Goal: Check status: Check status

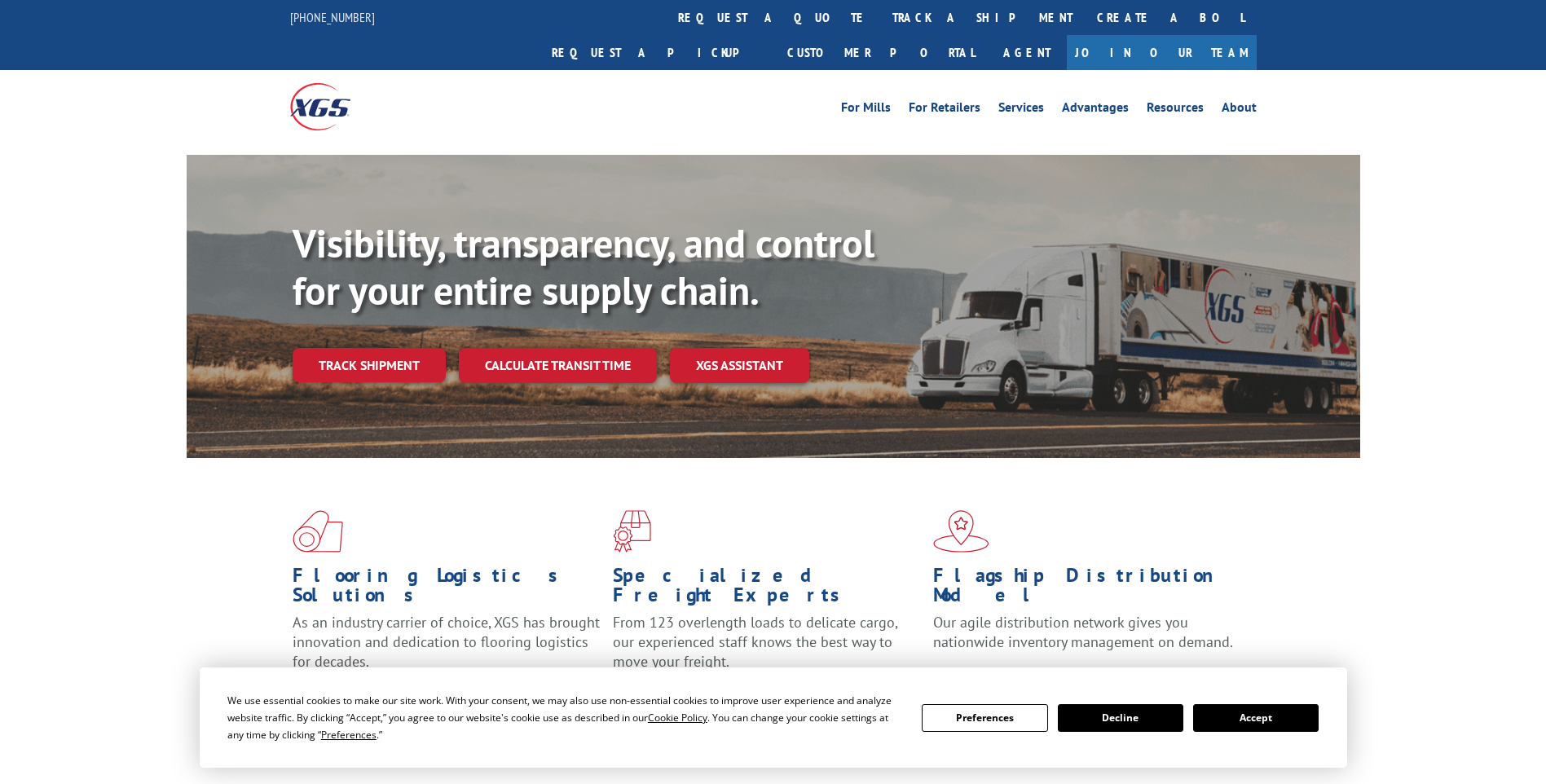
click at [1214, 712] on button "Accept" at bounding box center [1256, 718] width 125 height 28
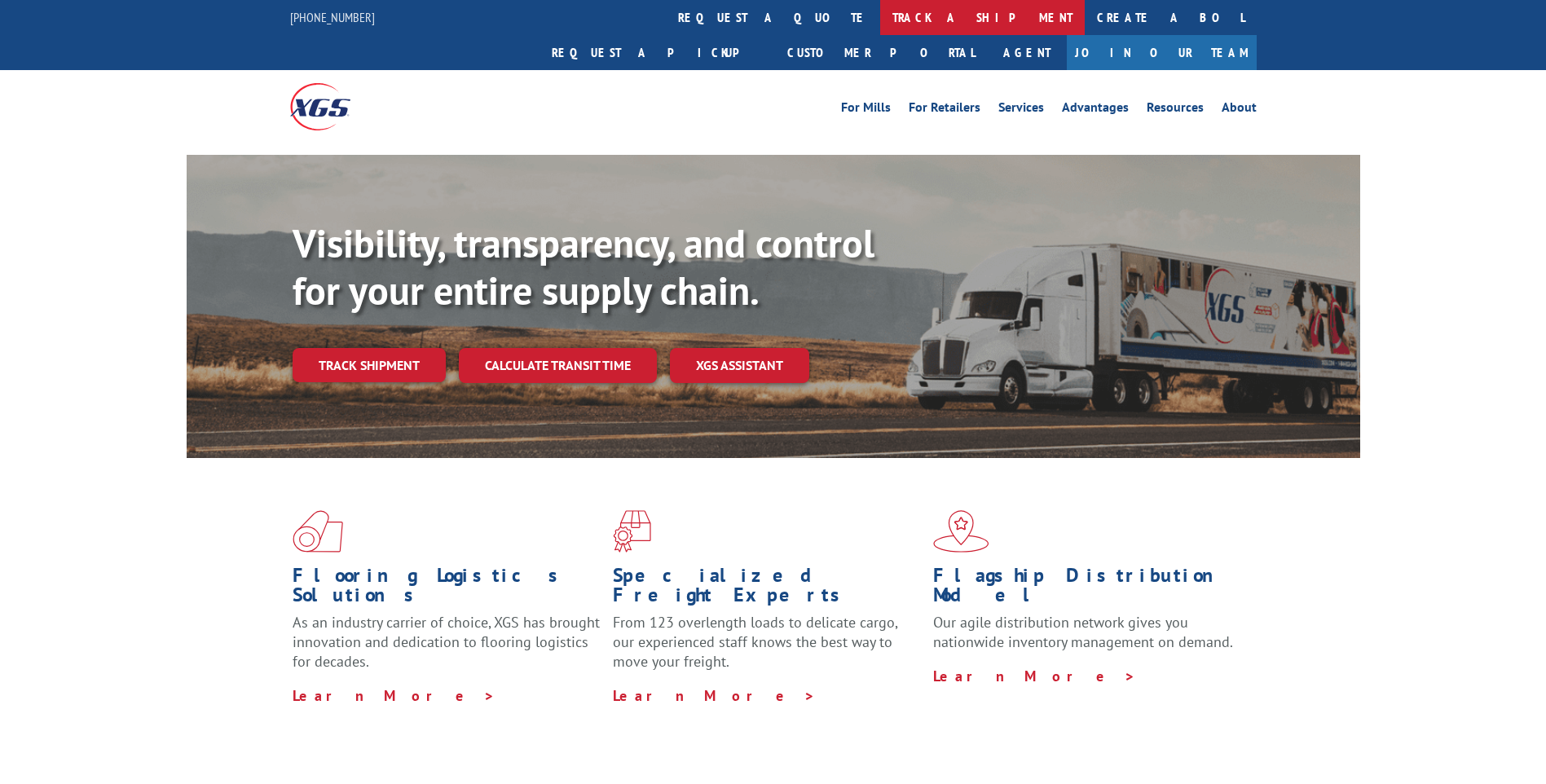
click at [880, 11] on link "track a shipment" at bounding box center [982, 18] width 204 height 35
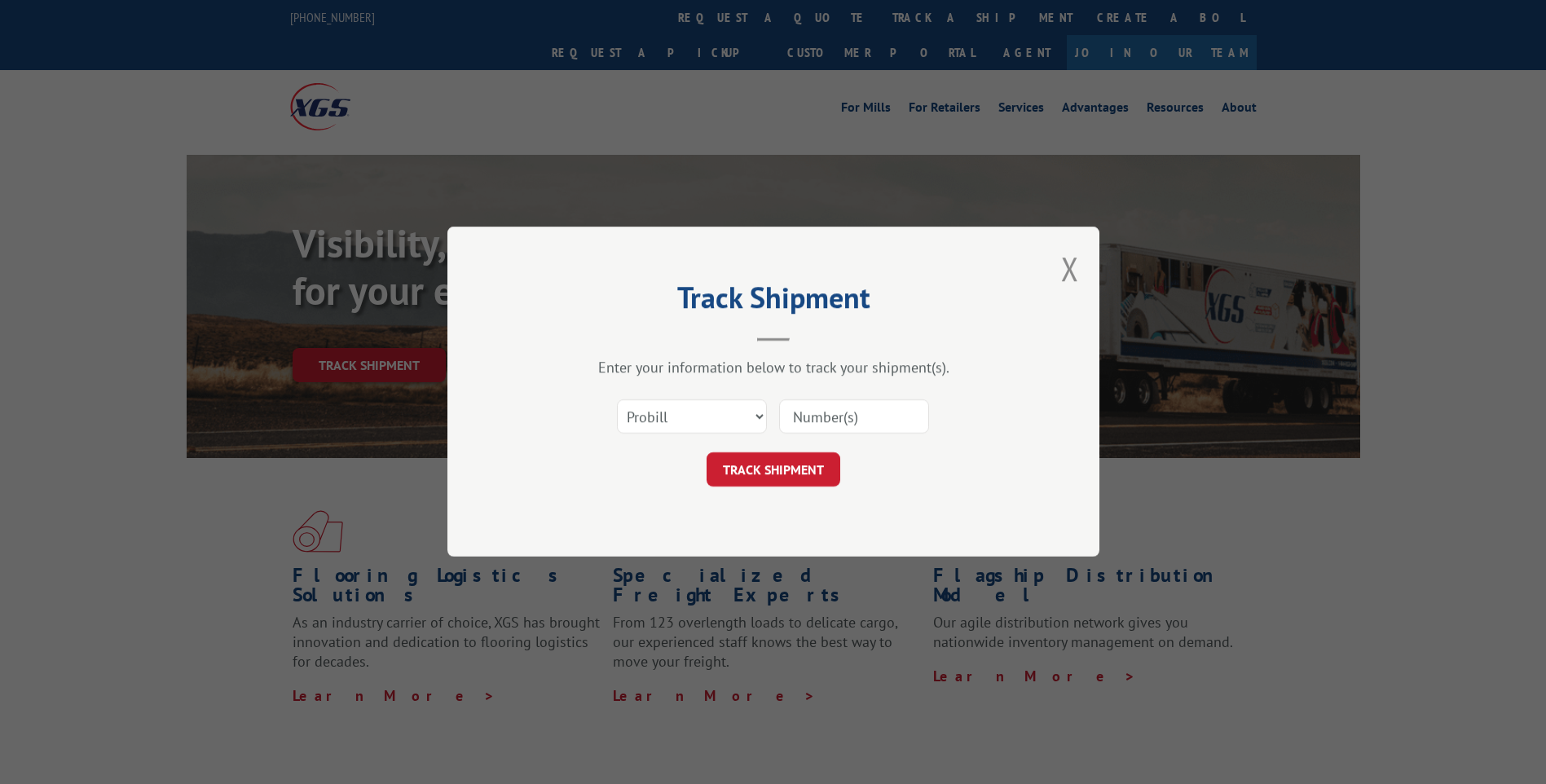
click at [812, 409] on input at bounding box center [853, 417] width 150 height 35
paste input "2809658"
type input "2809658"
click at [781, 453] on button "TRACK SHIPMENT" at bounding box center [773, 469] width 134 height 35
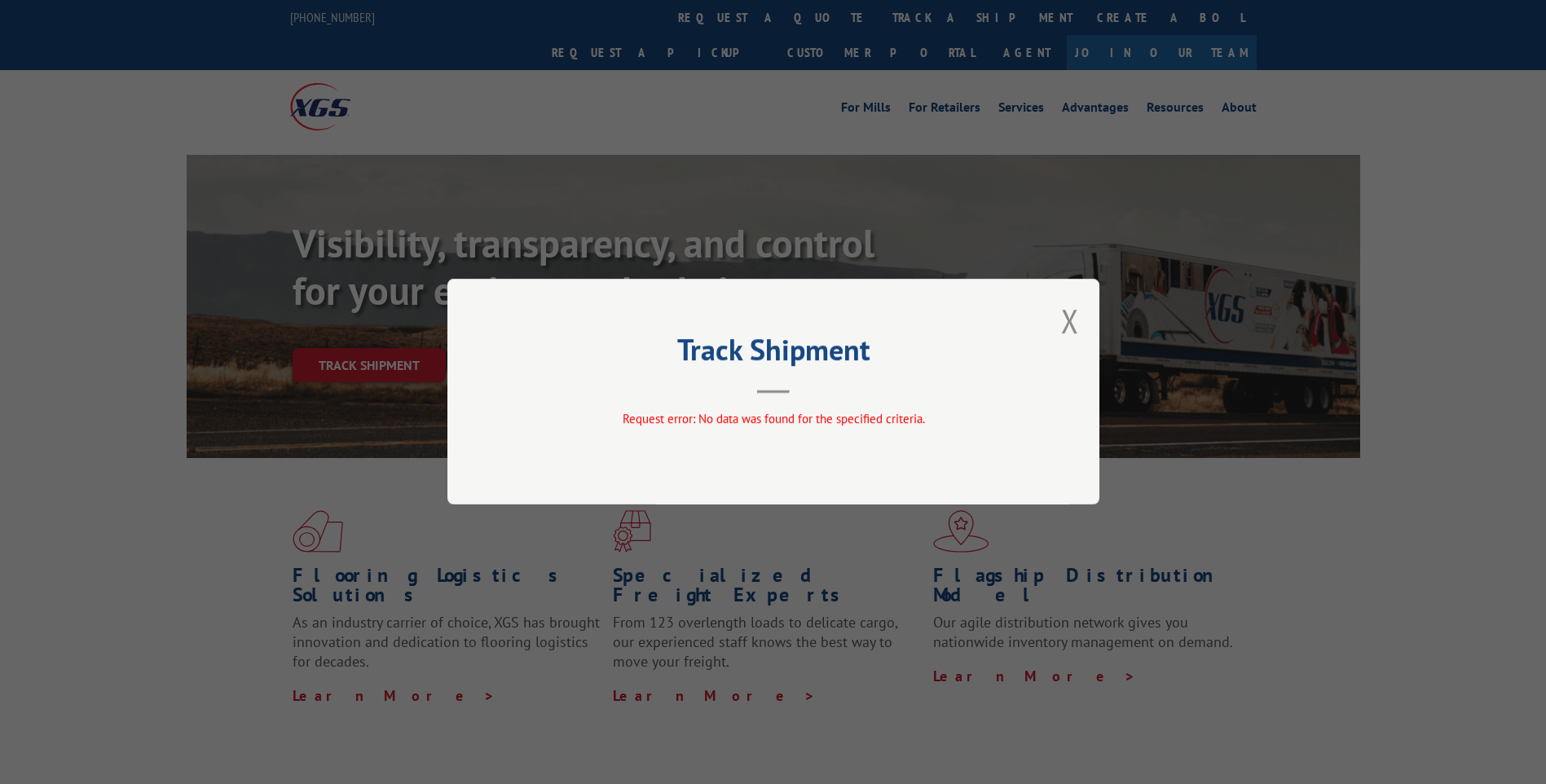
drag, startPoint x: 842, startPoint y: 376, endPoint x: 1093, endPoint y: 343, distance: 253.2
click at [866, 373] on header "Track Shipment" at bounding box center [773, 365] width 489 height 55
click at [1062, 317] on button "Close modal" at bounding box center [1069, 320] width 18 height 43
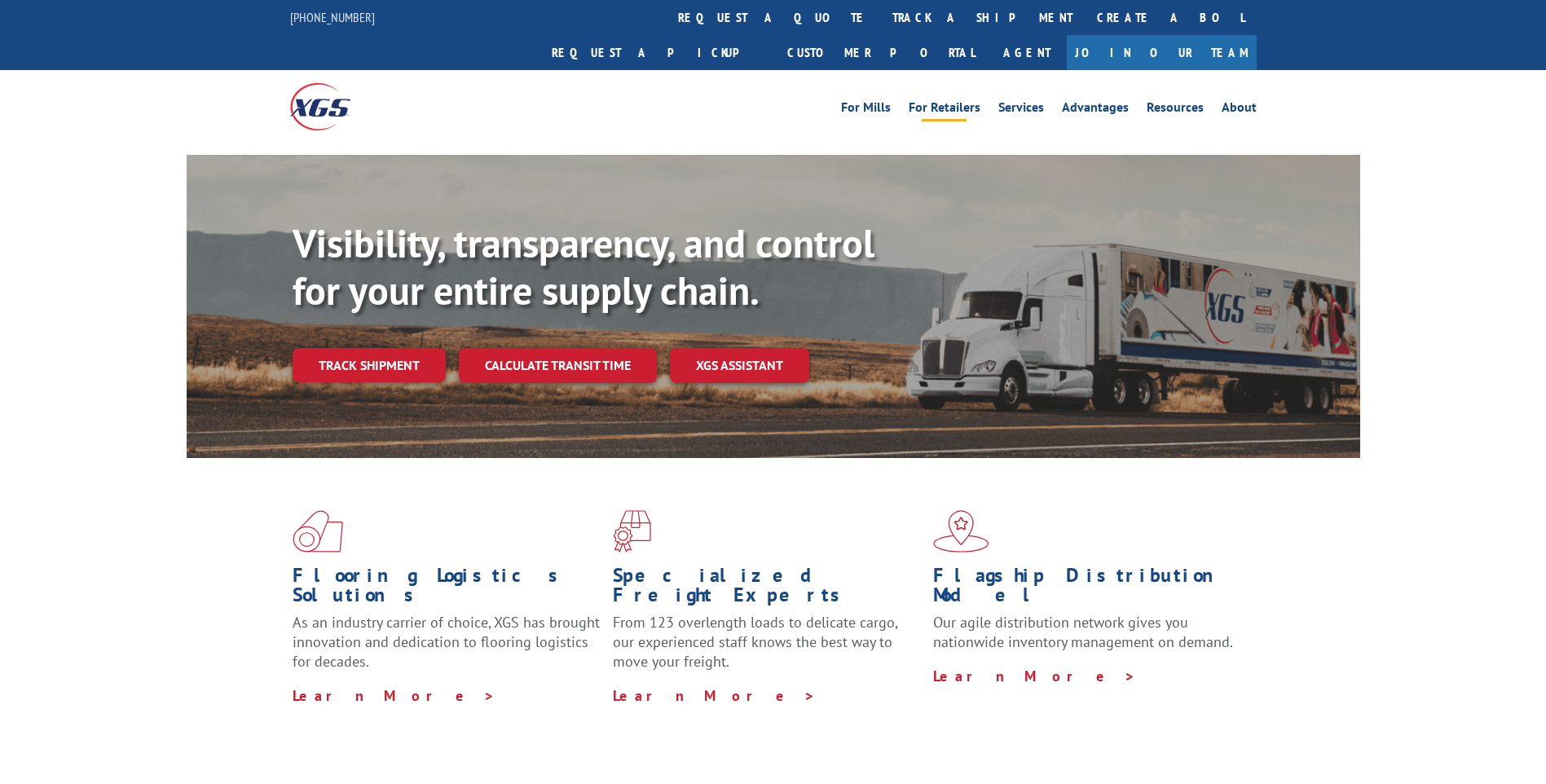
click at [926, 101] on link "For Retailers" at bounding box center [944, 109] width 72 height 18
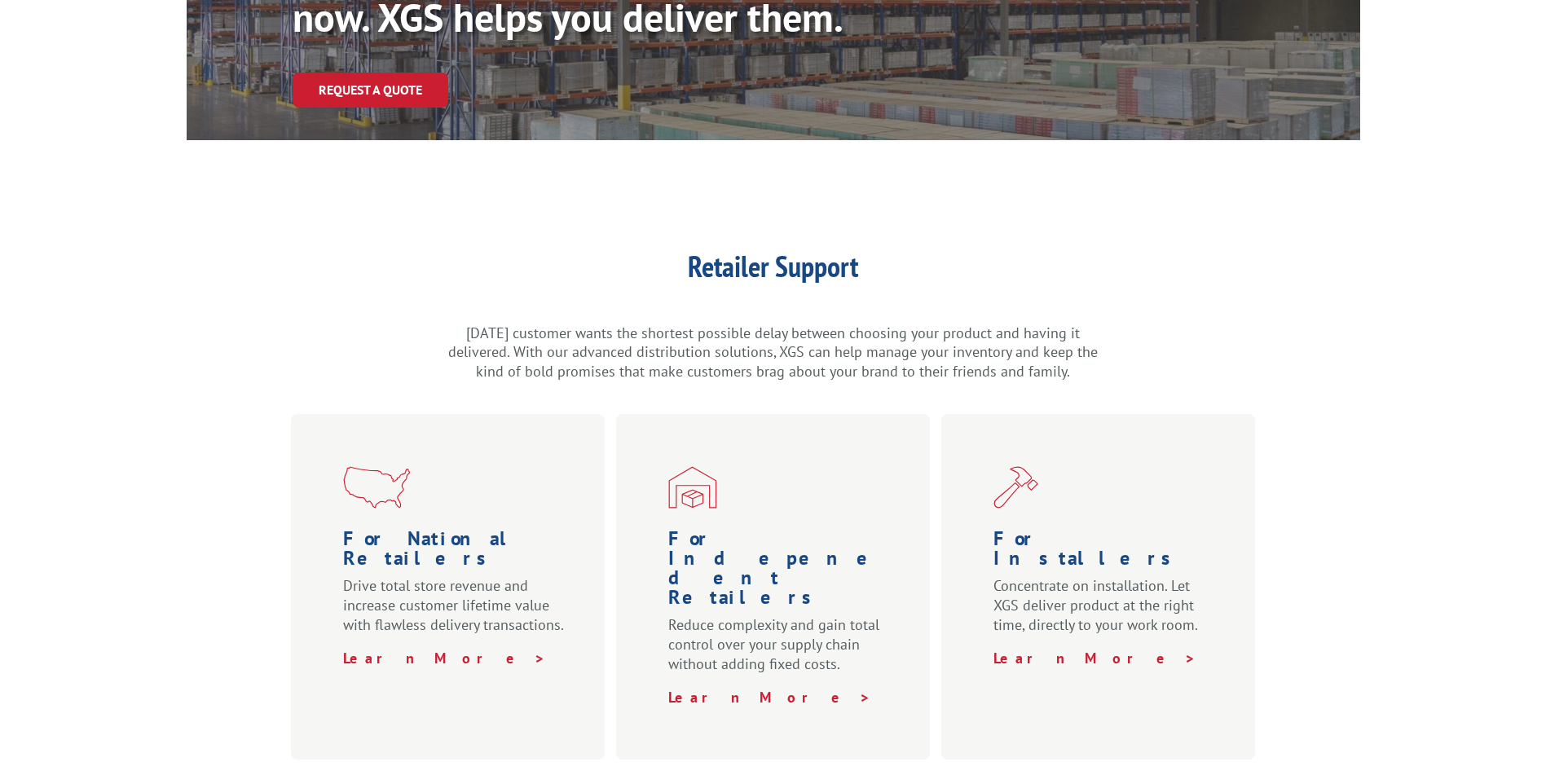
scroll to position [326, 0]
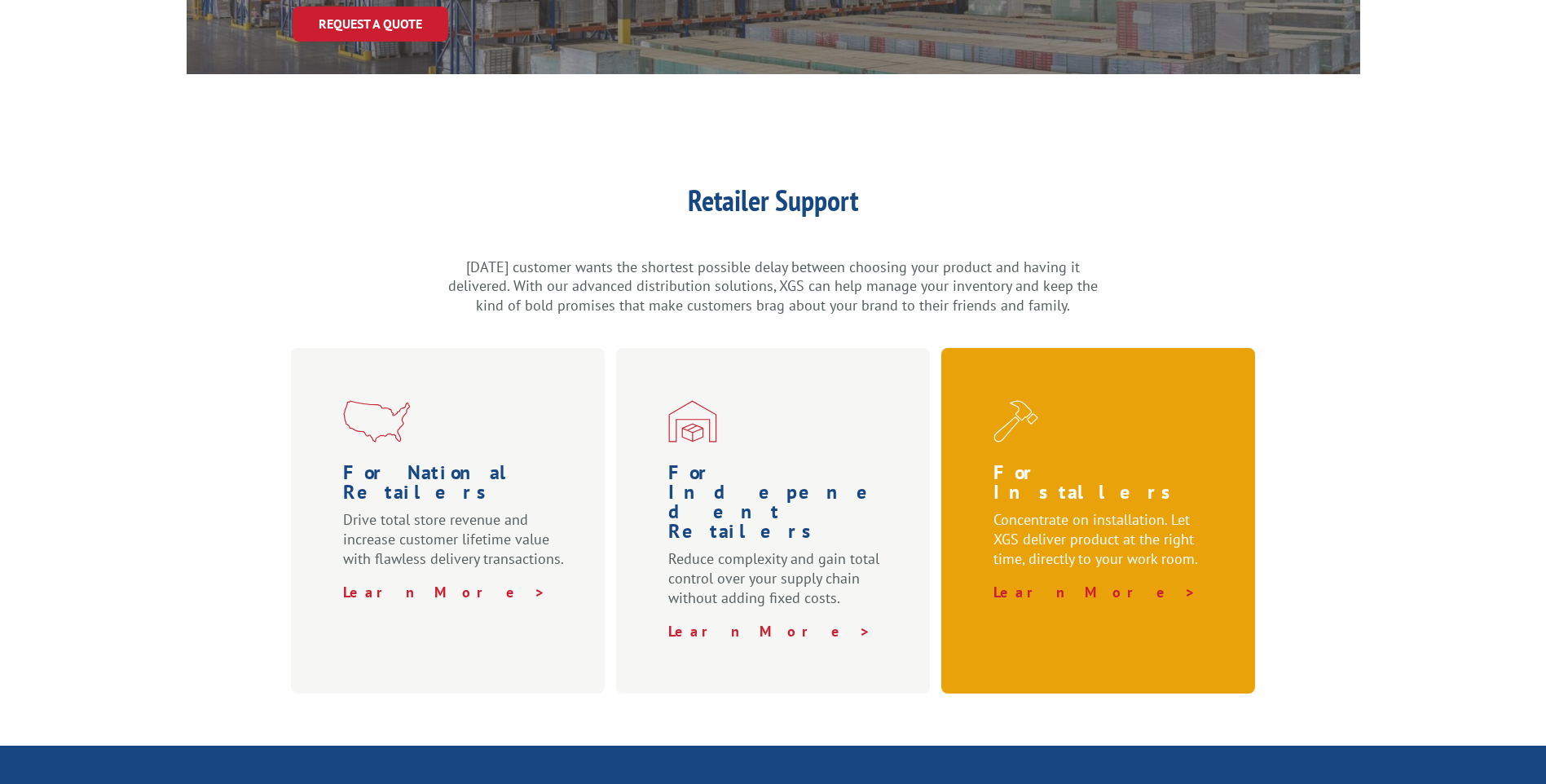
click at [1070, 510] on p "Concentrate on installation. Let XGS deliver product at the right time, directl…" at bounding box center [1101, 546] width 216 height 73
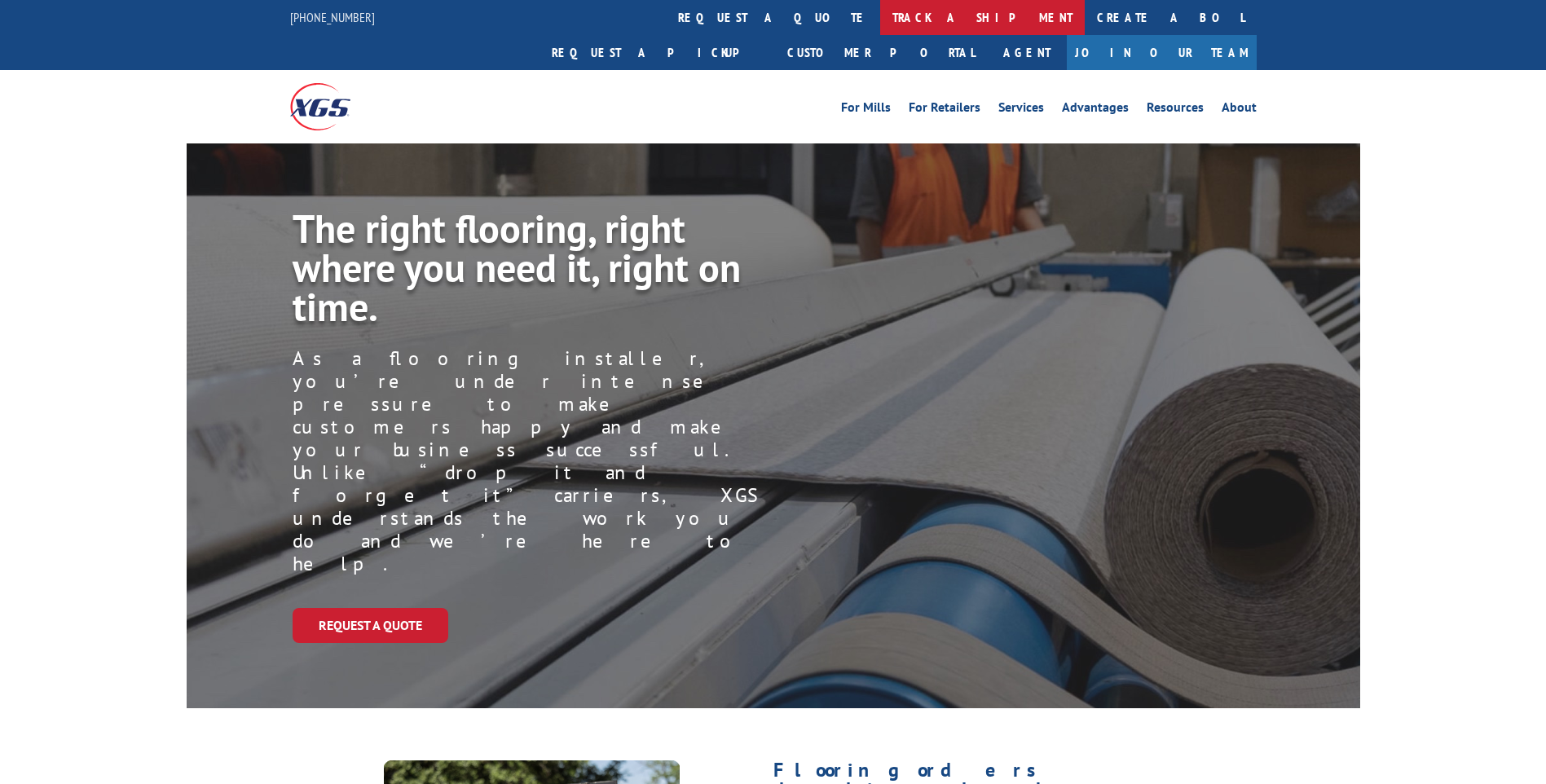
click at [880, 8] on link "track a shipment" at bounding box center [982, 18] width 204 height 35
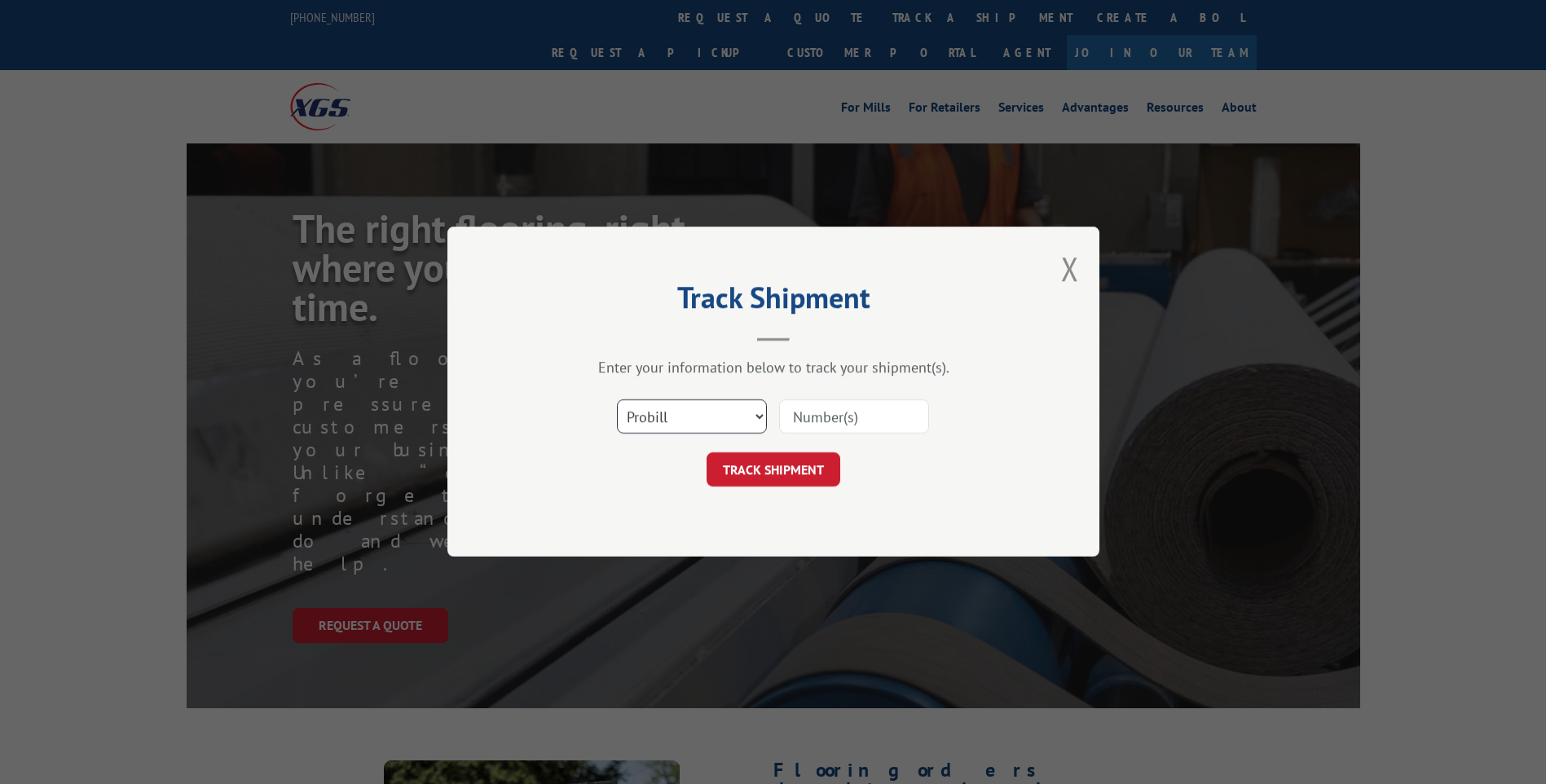
click at [739, 416] on select "Select category... Probill BOL PO" at bounding box center [692, 417] width 150 height 35
select select "bol"
click at [617, 400] on select "Select category... Probill BOL PO" at bounding box center [692, 417] width 150 height 35
click at [831, 423] on input at bounding box center [853, 417] width 150 height 35
paste input "2809658"
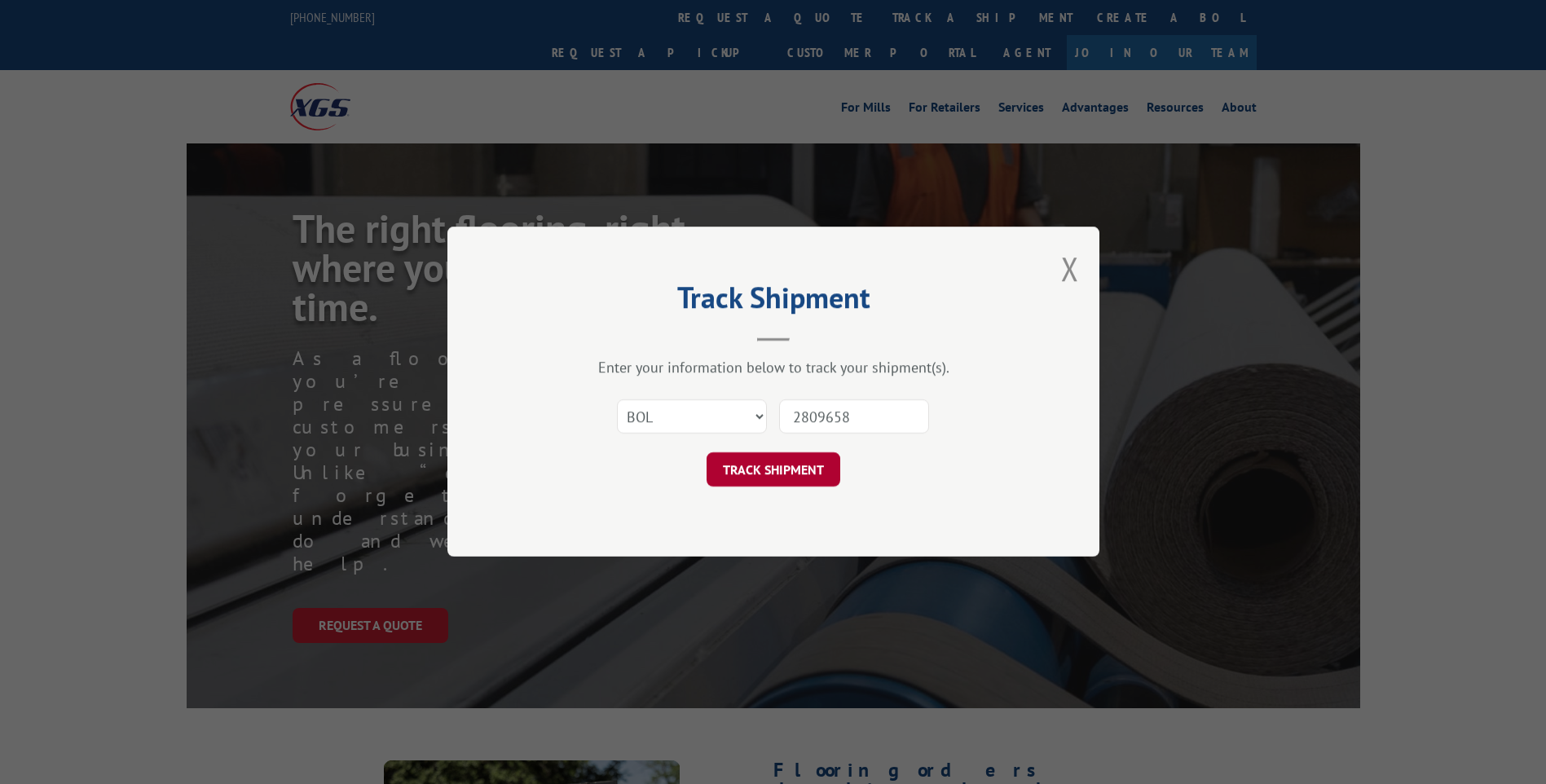
type input "2809658"
click at [798, 465] on button "TRACK SHIPMENT" at bounding box center [773, 469] width 134 height 35
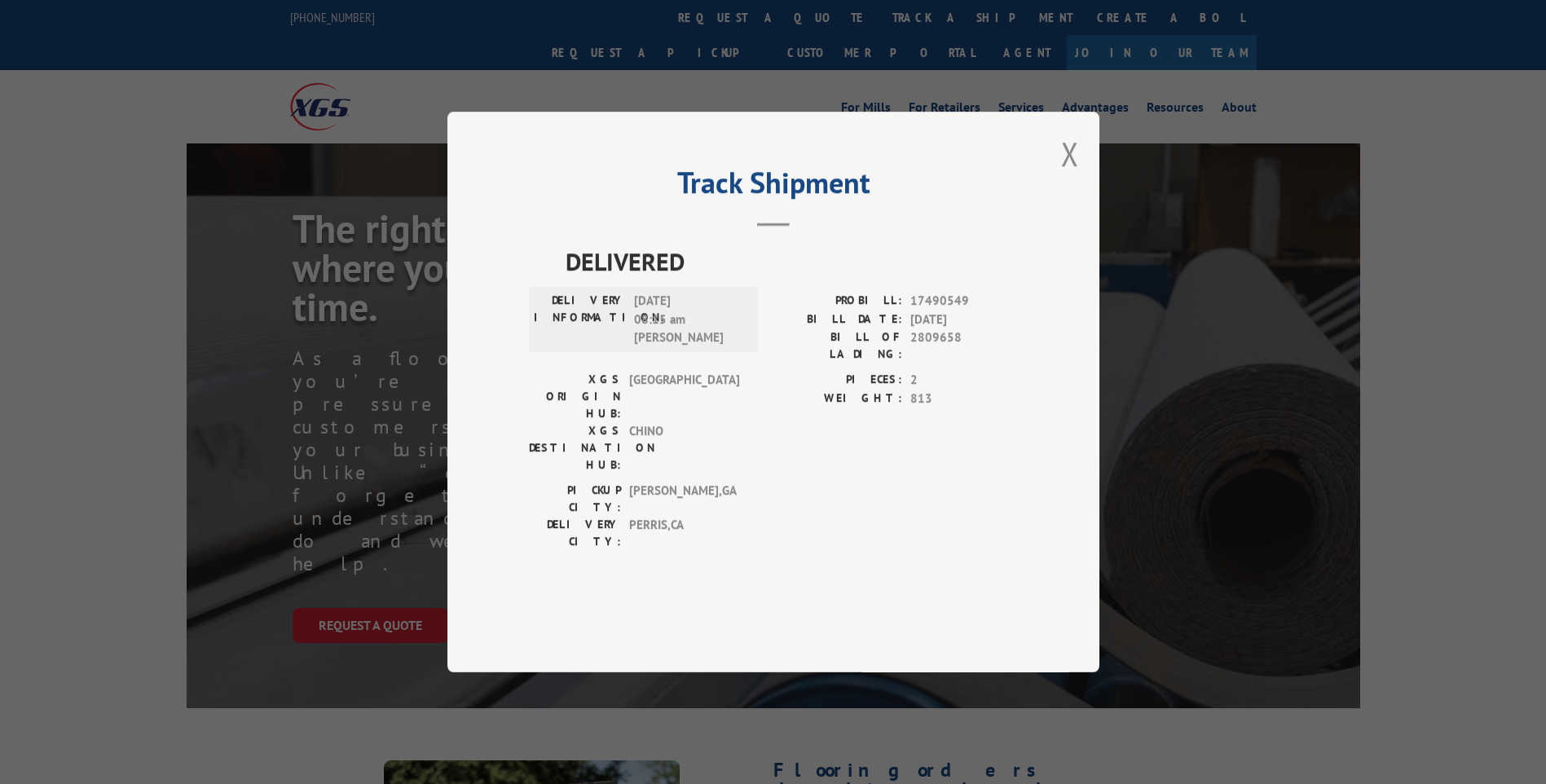
click at [225, 590] on div "Track Shipment DELIVERED DELIVERY INFORMATION: [DATE] 08:15 am [PERSON_NAME]: 1…" at bounding box center [773, 392] width 1546 height 784
click at [1075, 175] on button "Close modal" at bounding box center [1069, 153] width 18 height 43
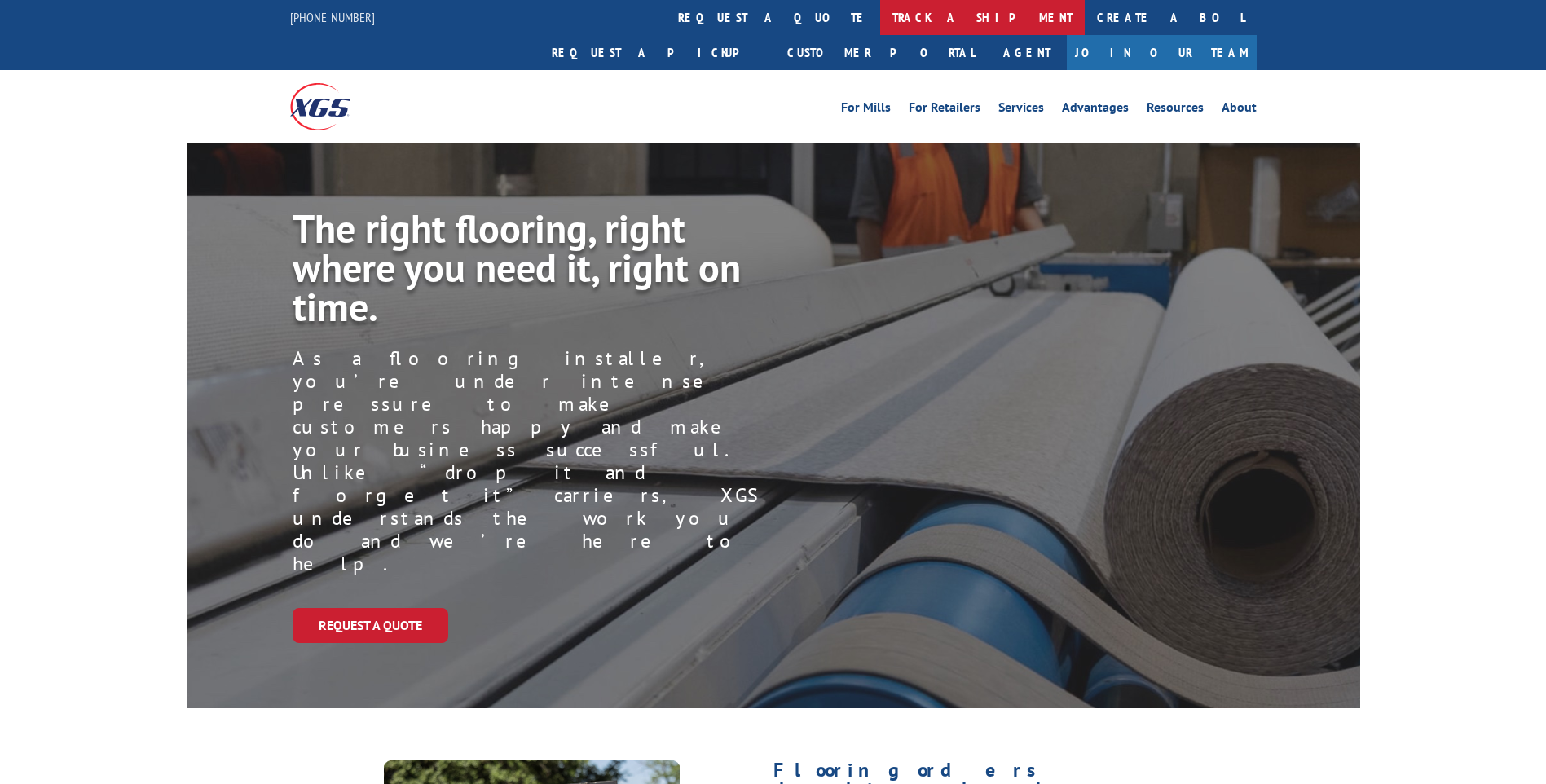
click at [880, 21] on link "track a shipment" at bounding box center [982, 18] width 204 height 35
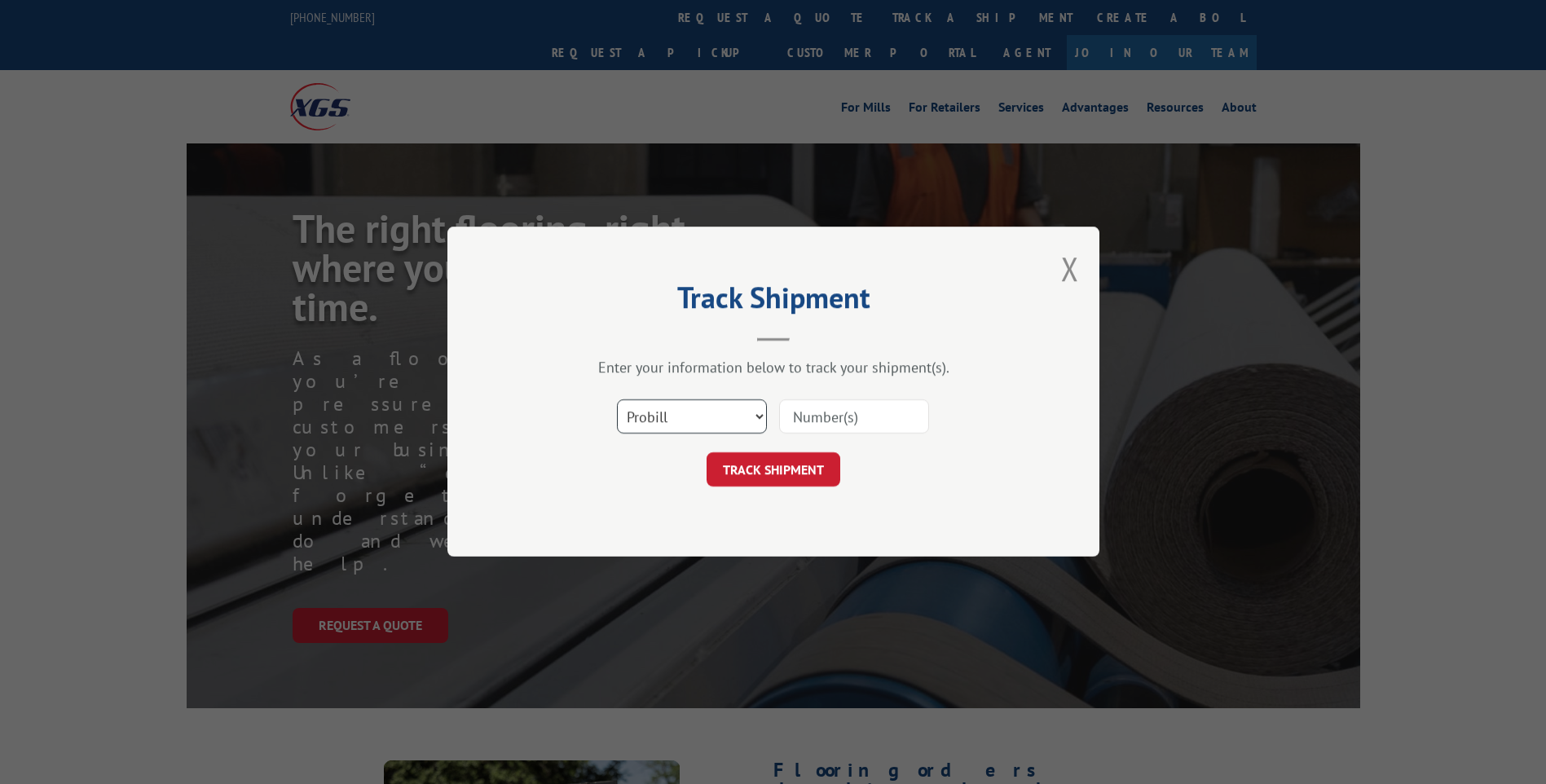
click at [746, 412] on select "Select category... Probill BOL PO" at bounding box center [692, 417] width 150 height 35
select select "po"
click at [617, 400] on select "Select category... Probill BOL PO" at bounding box center [692, 417] width 150 height 35
click at [818, 418] on input at bounding box center [853, 417] width 150 height 35
paste input "292256483"
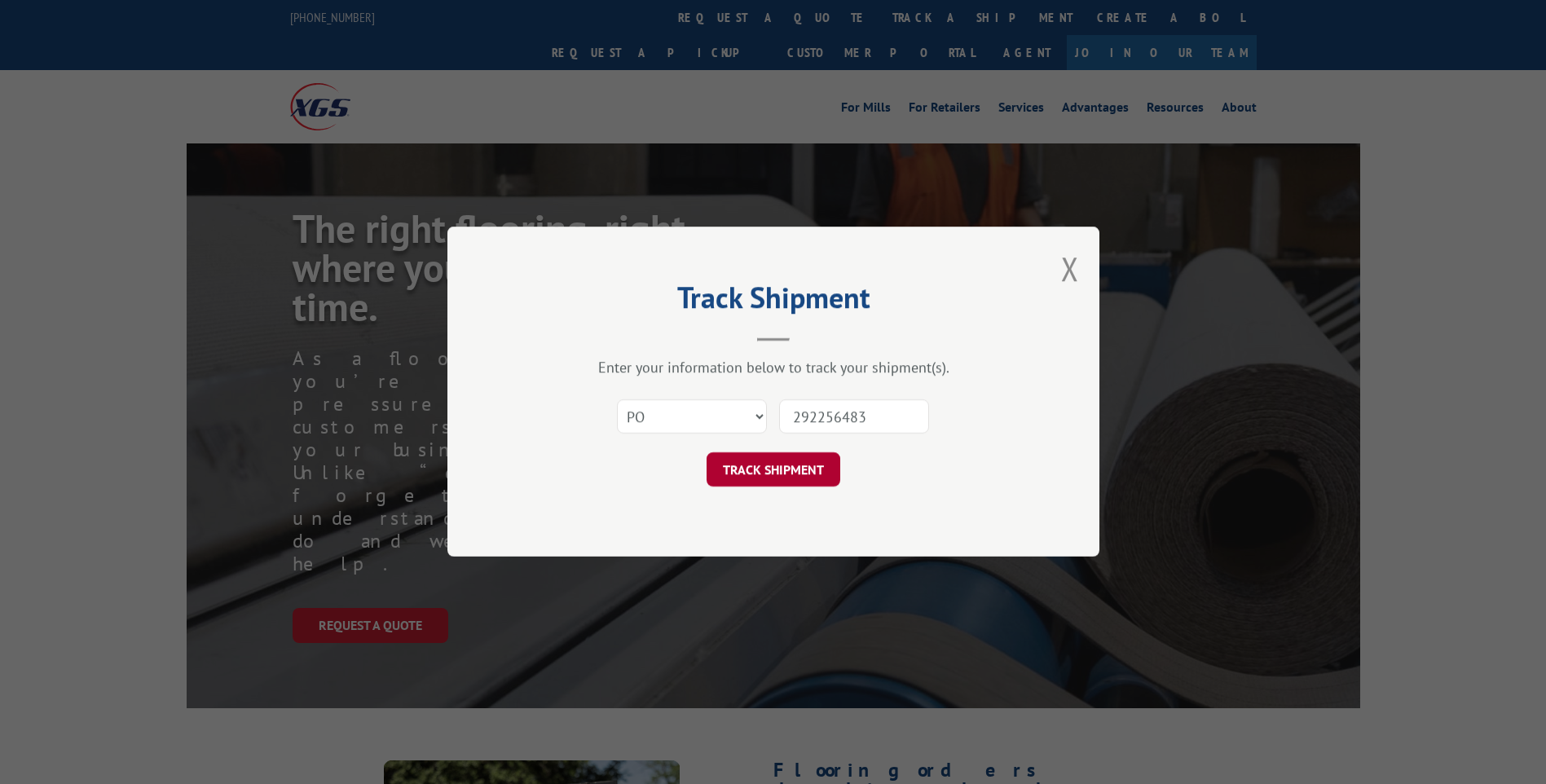
type input "292256483"
click at [821, 477] on button "TRACK SHIPMENT" at bounding box center [773, 469] width 134 height 35
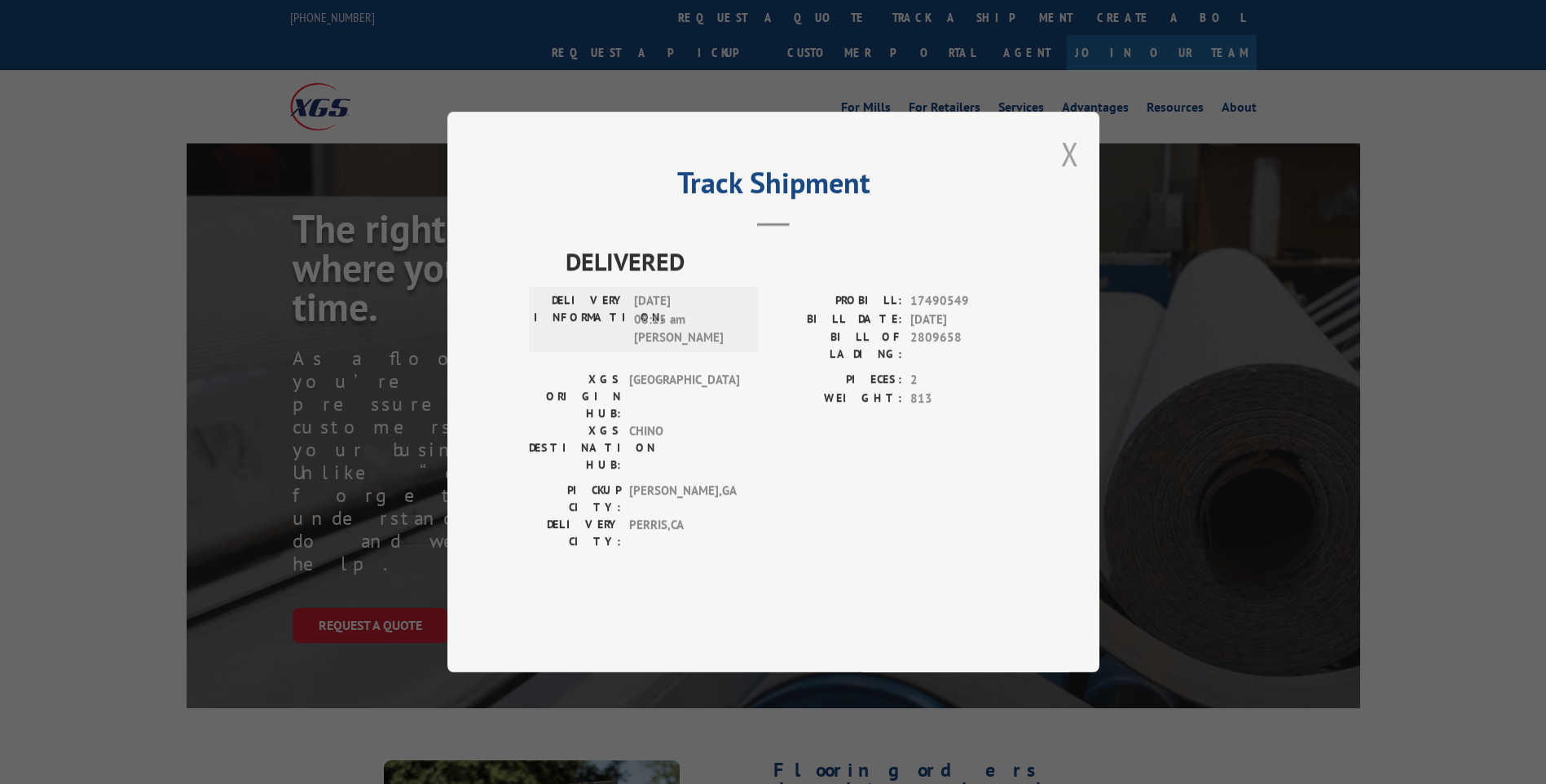
click at [1065, 175] on button "Close modal" at bounding box center [1069, 153] width 18 height 43
